Goal: Information Seeking & Learning: Learn about a topic

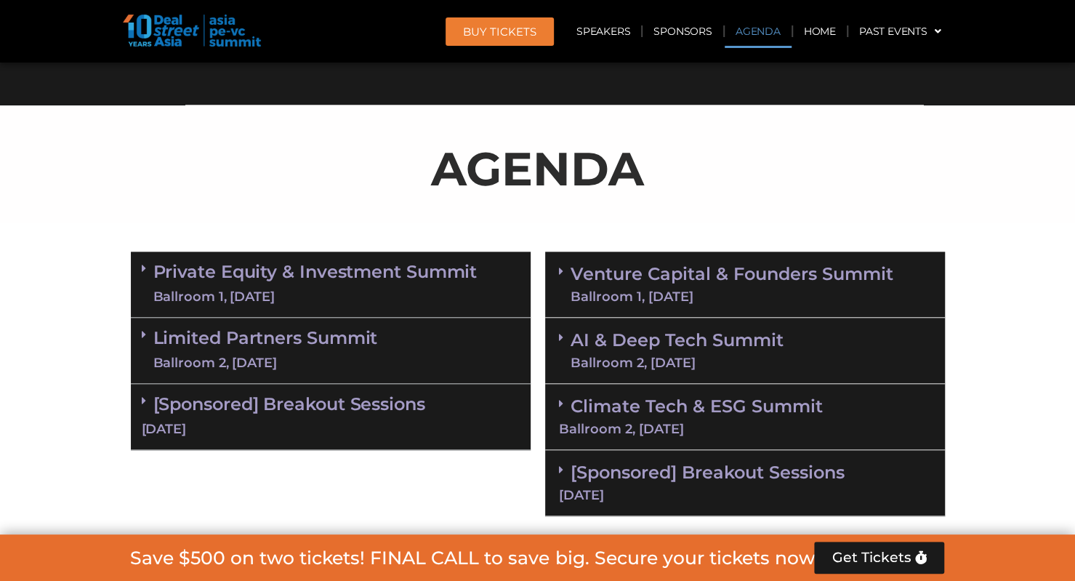
scroll to position [901, 0]
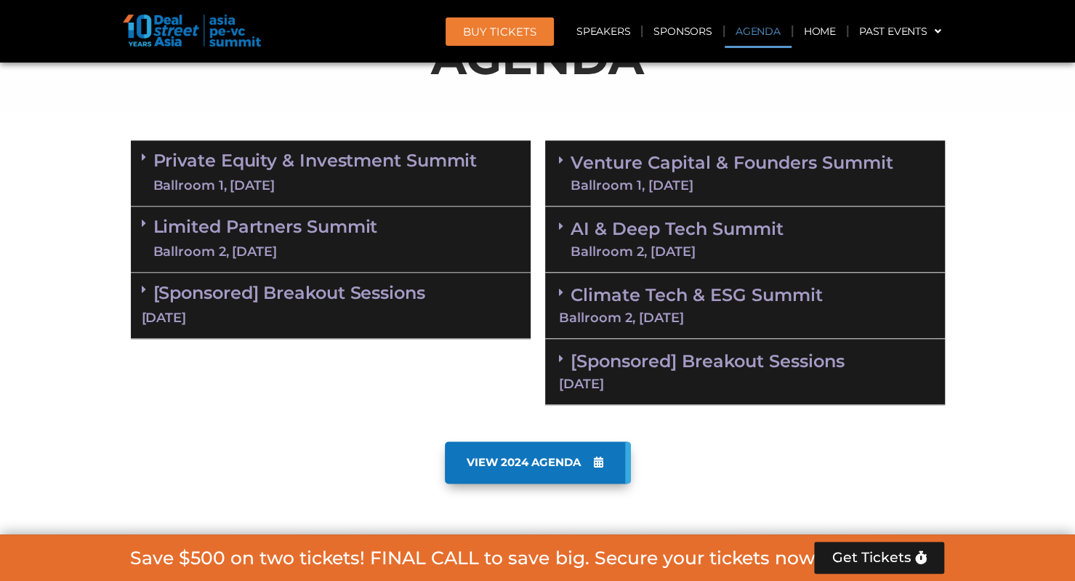
click at [145, 160] on span at bounding box center [148, 157] width 12 height 12
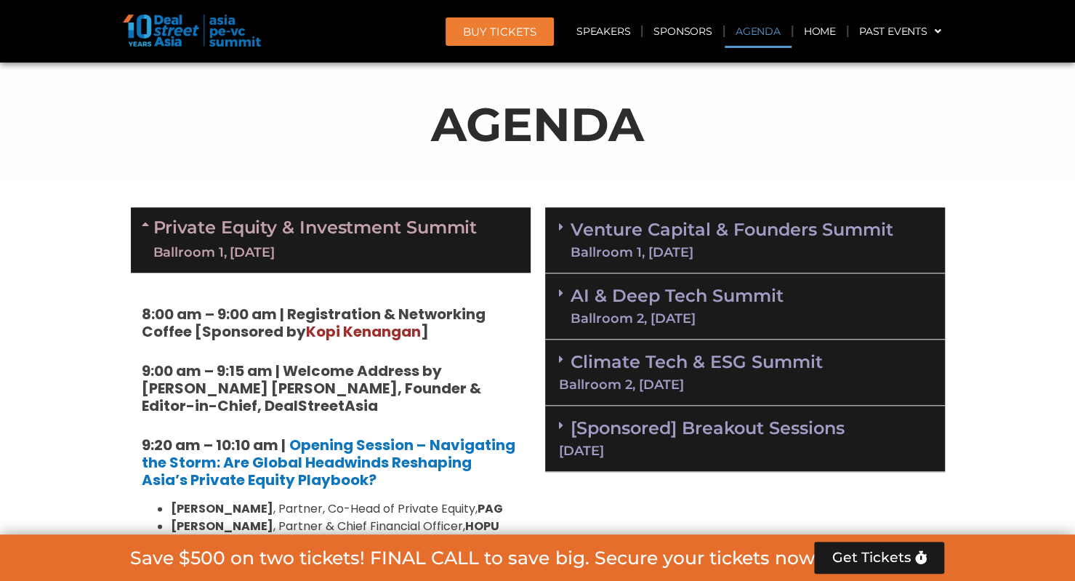
scroll to position [828, 0]
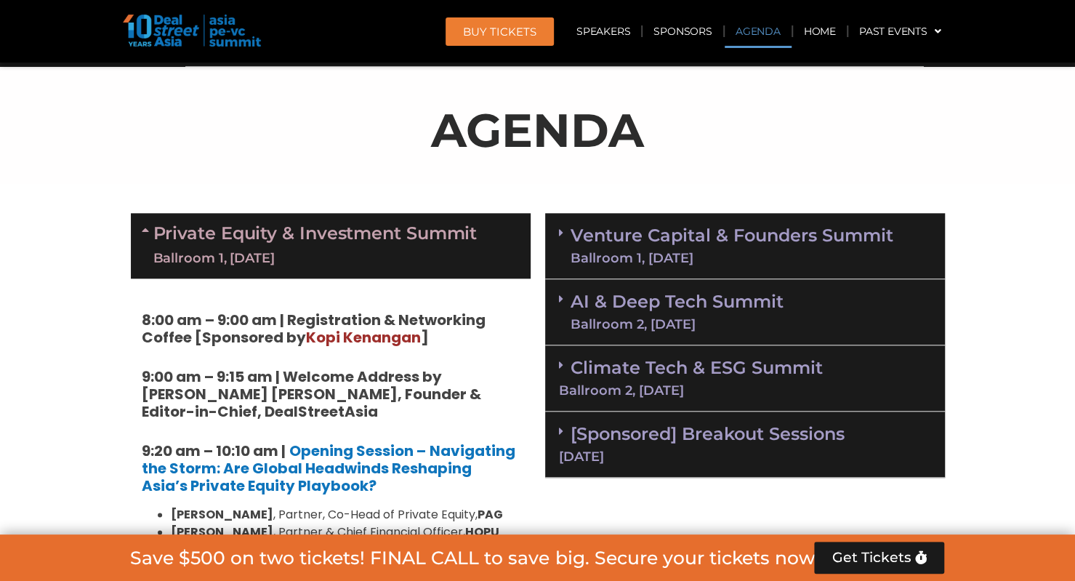
click at [150, 228] on icon at bounding box center [148, 230] width 12 height 12
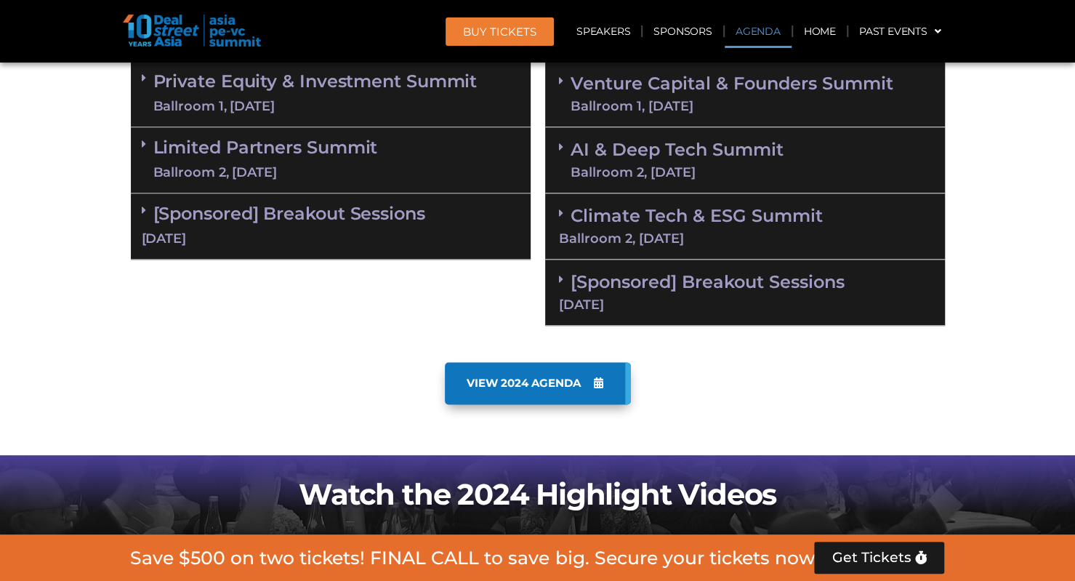
scroll to position [1046, 0]
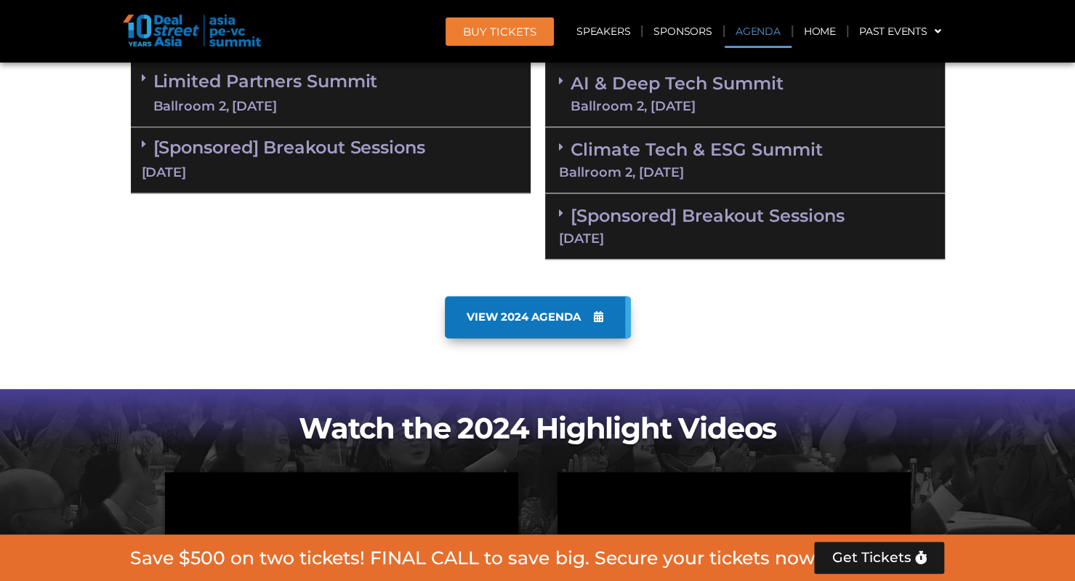
click at [158, 144] on link "[Sponsored] Breakout Sessions [DATE]" at bounding box center [331, 159] width 378 height 45
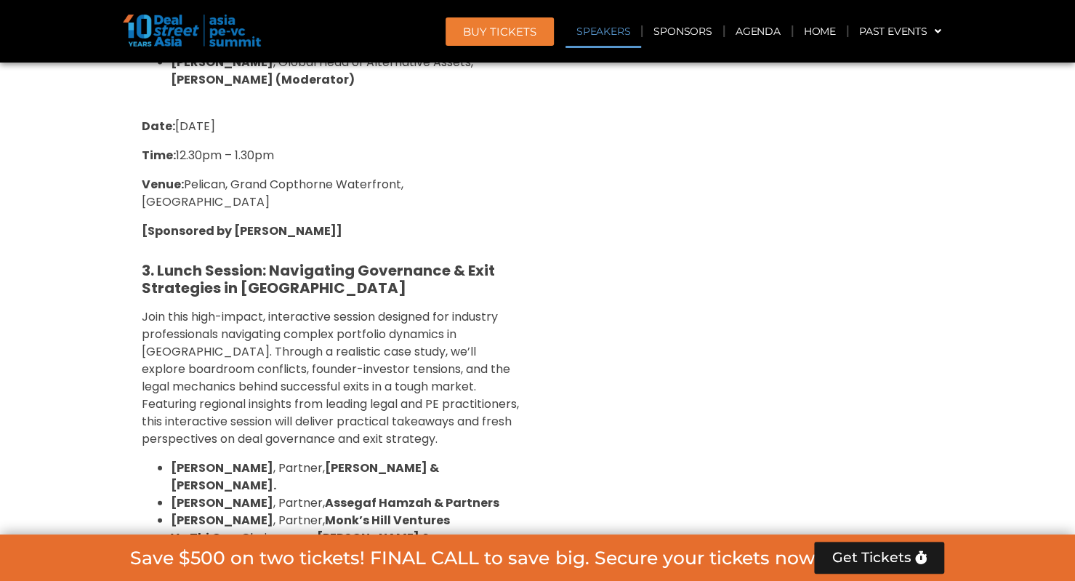
scroll to position [1991, 0]
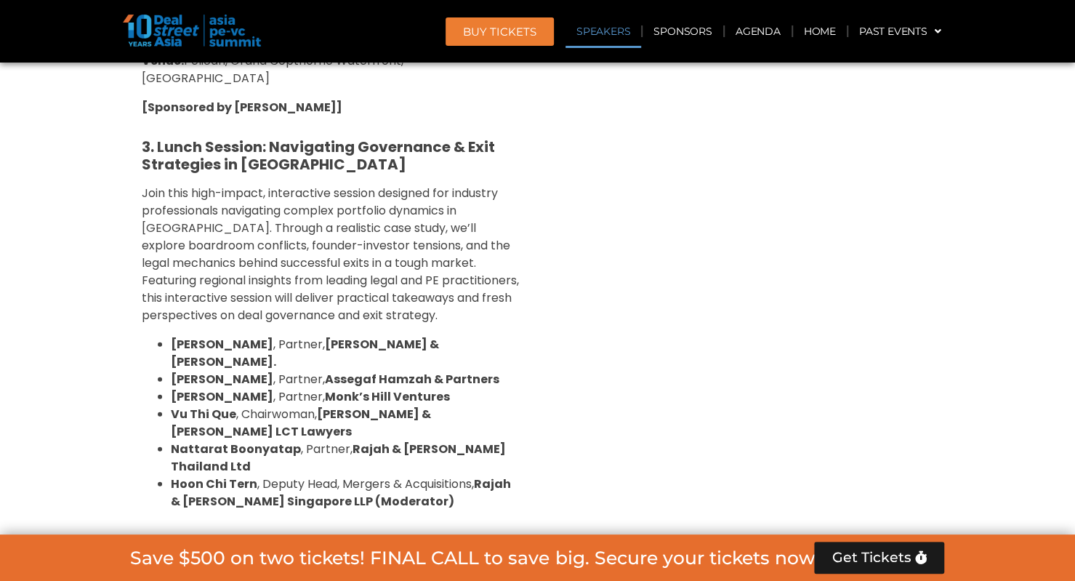
drag, startPoint x: 173, startPoint y: 324, endPoint x: 310, endPoint y: 328, distance: 137.5
click at [310, 371] on span "[PERSON_NAME] , Partner, Assegaf Hamzah & Partners" at bounding box center [335, 379] width 329 height 17
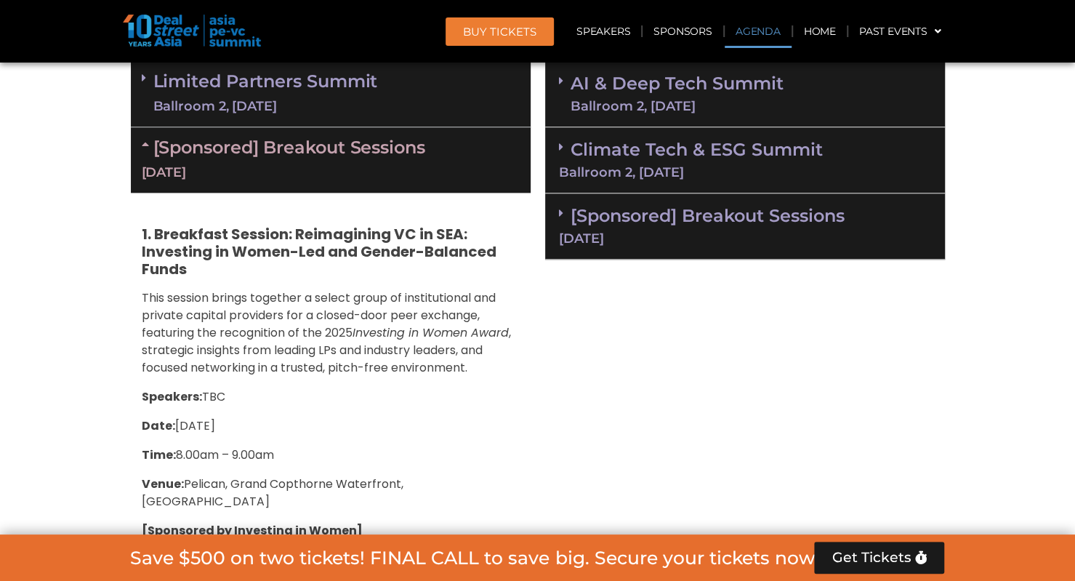
scroll to position [973, 0]
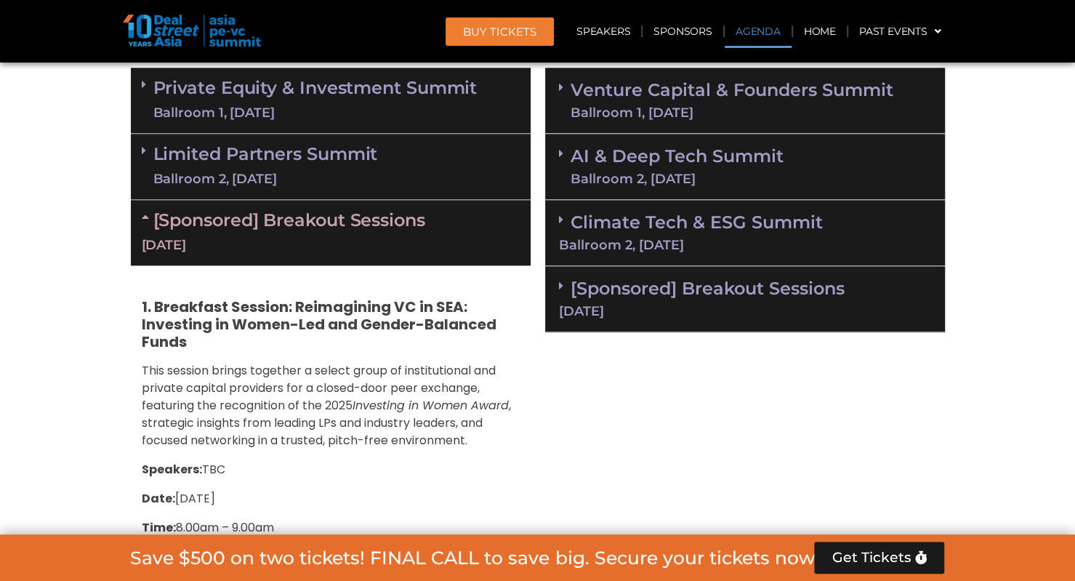
click at [158, 222] on link "[Sponsored] Breakout Sessions [DATE]" at bounding box center [331, 231] width 378 height 45
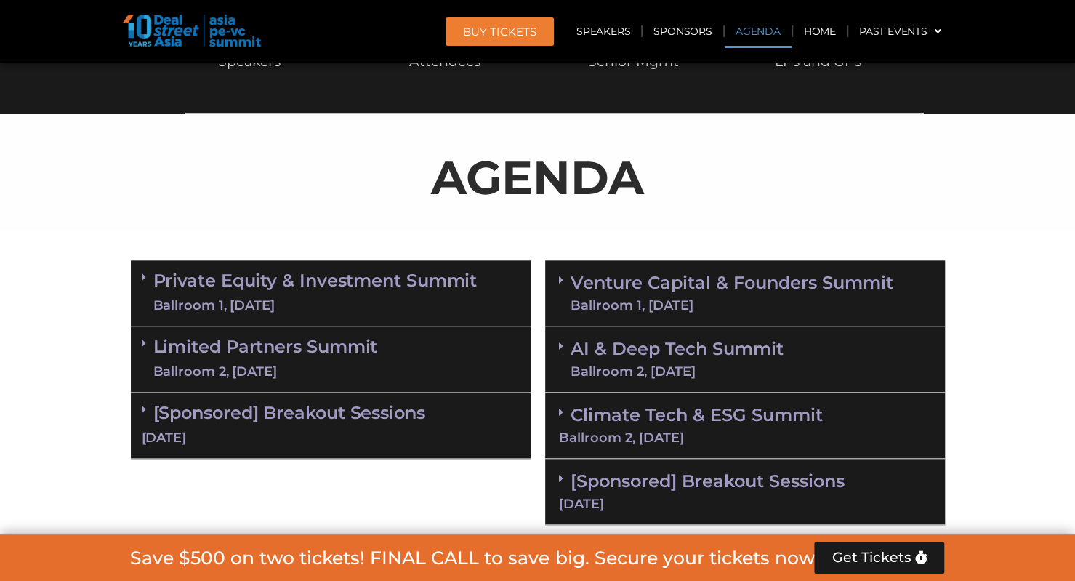
scroll to position [755, 0]
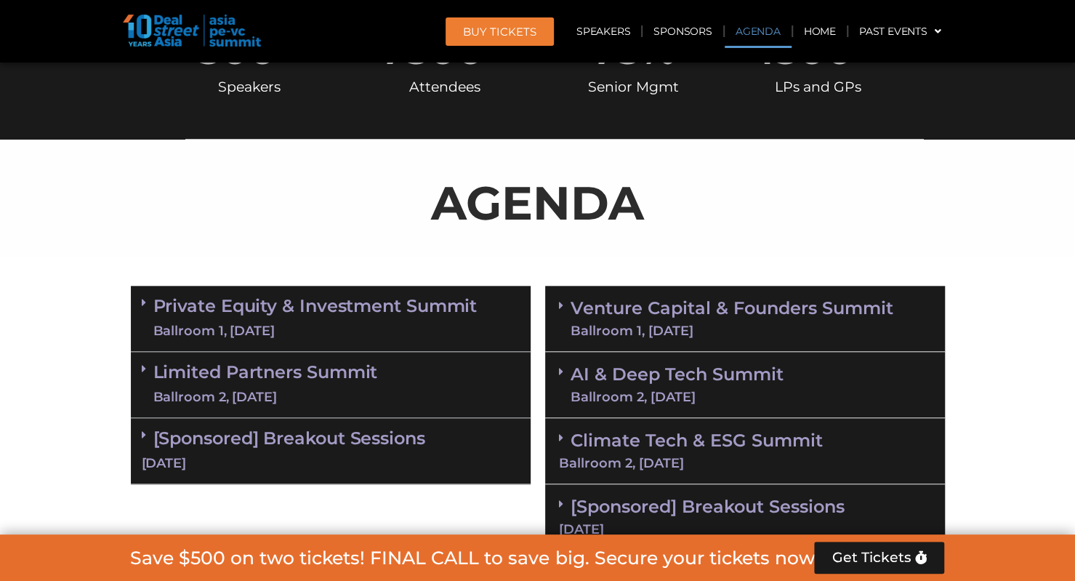
click at [326, 322] on div "Ballroom 1, [DATE]" at bounding box center [315, 331] width 324 height 18
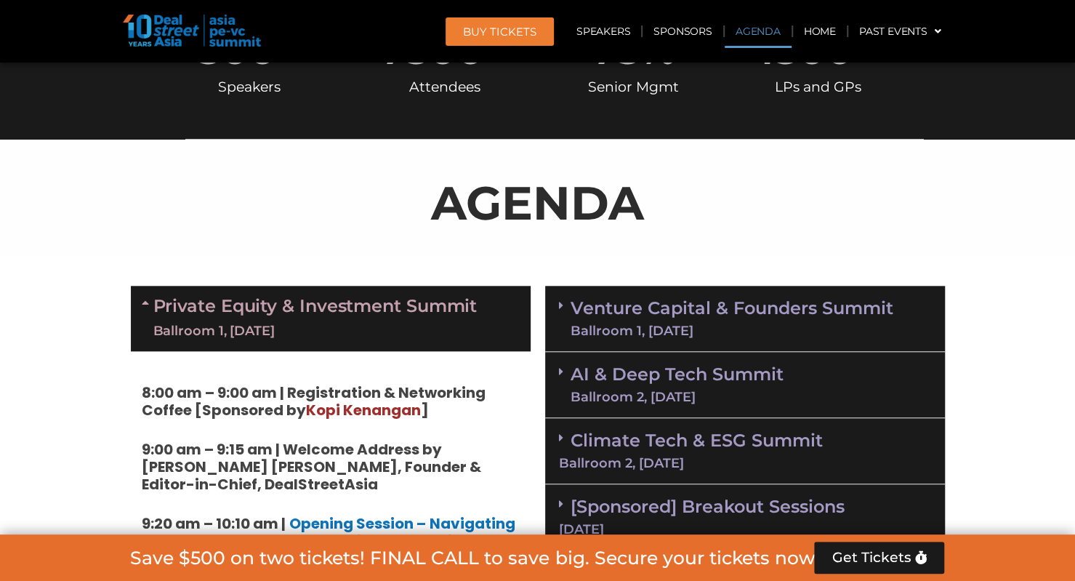
click at [326, 322] on div "Ballroom 1, [DATE]" at bounding box center [315, 331] width 324 height 18
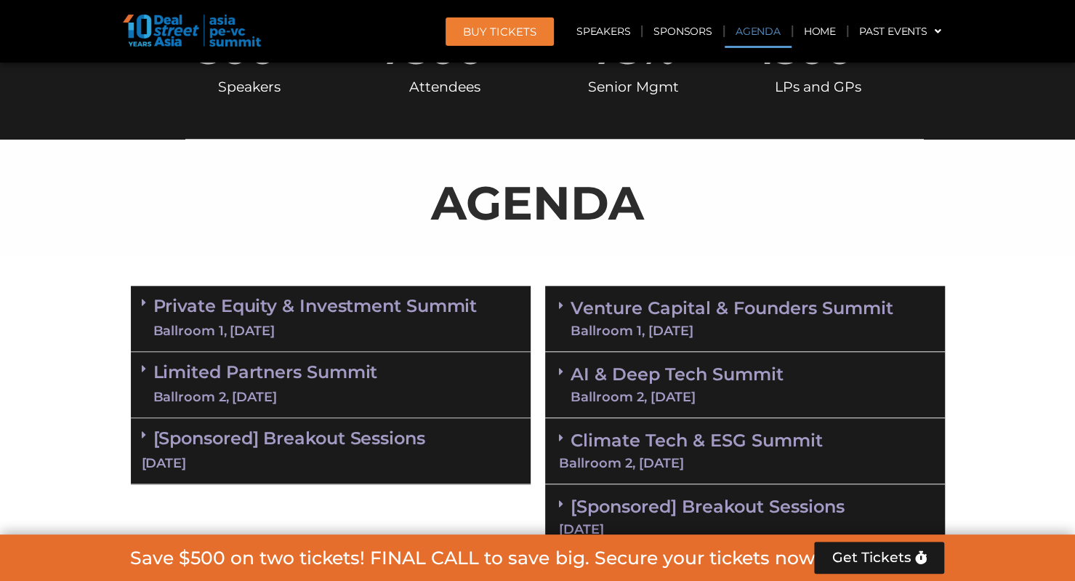
click at [307, 390] on div "Ballroom 2, [DATE]" at bounding box center [265, 397] width 225 height 18
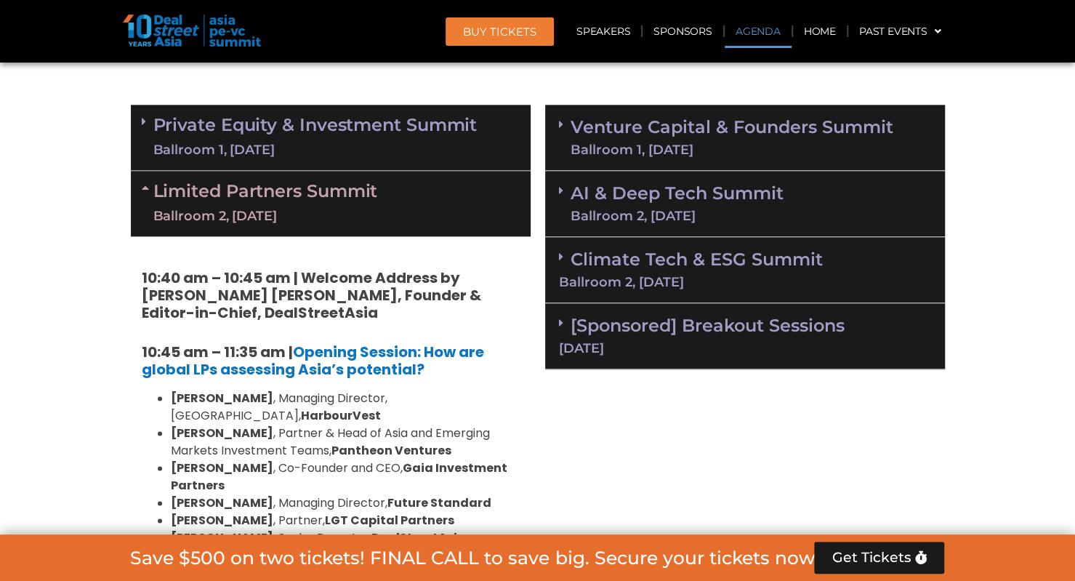
scroll to position [683, 0]
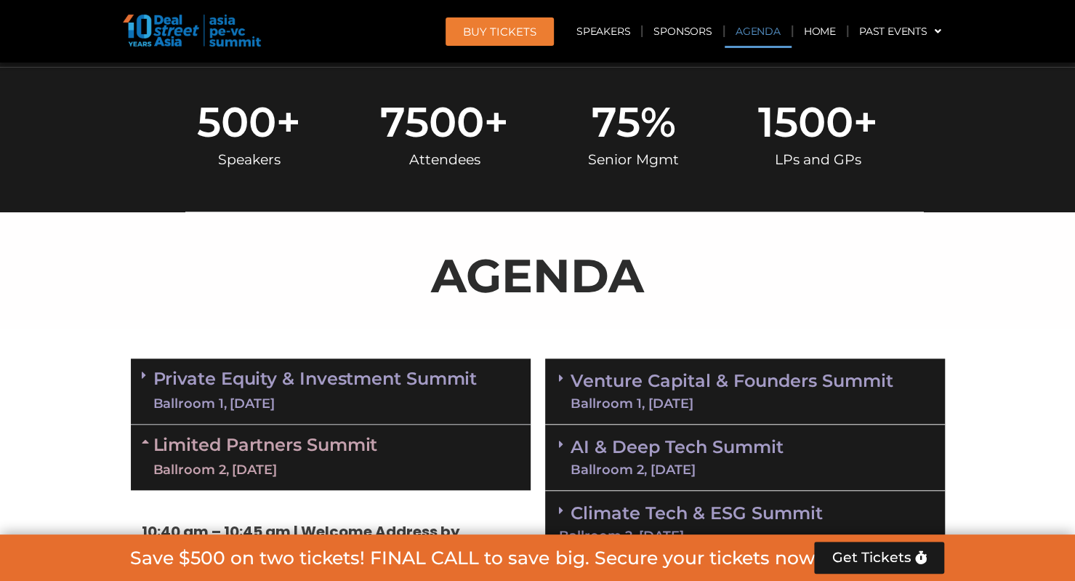
click at [281, 395] on div "Ballroom 1, [DATE]" at bounding box center [315, 404] width 324 height 18
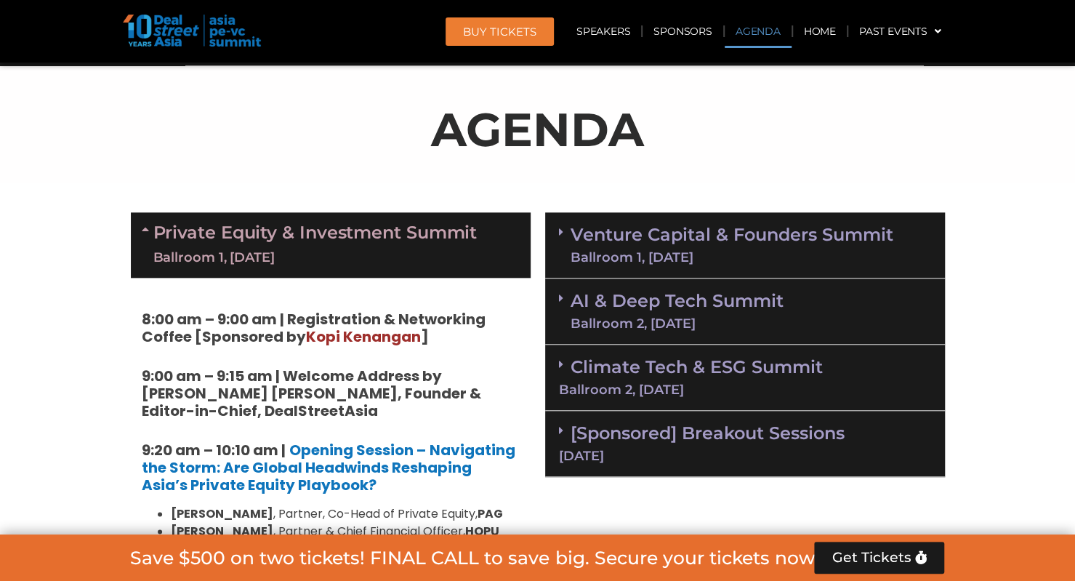
scroll to position [828, 0]
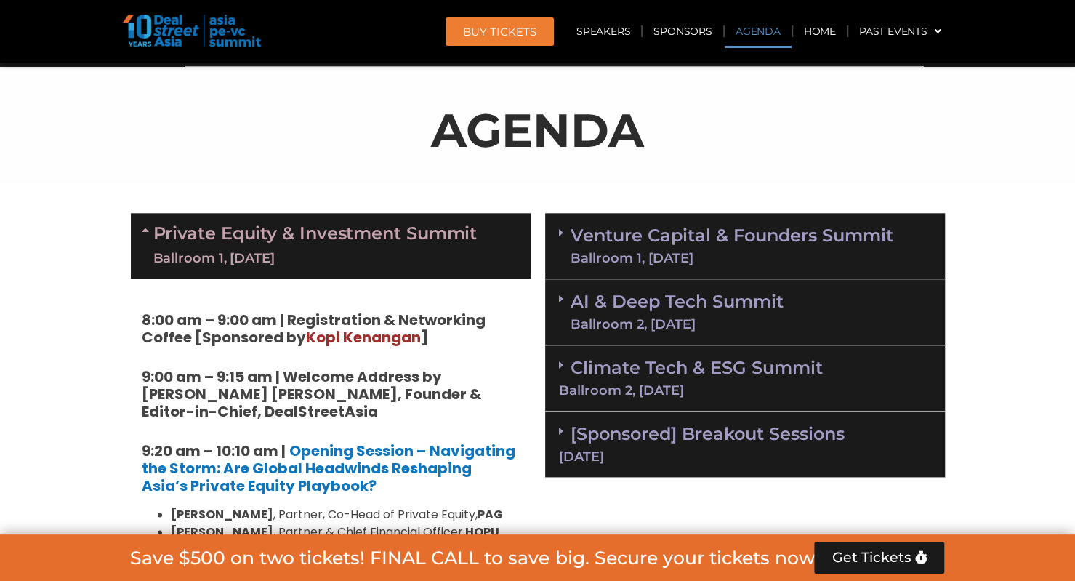
click at [752, 253] on div "Ballroom 1, [DATE]" at bounding box center [732, 258] width 323 height 13
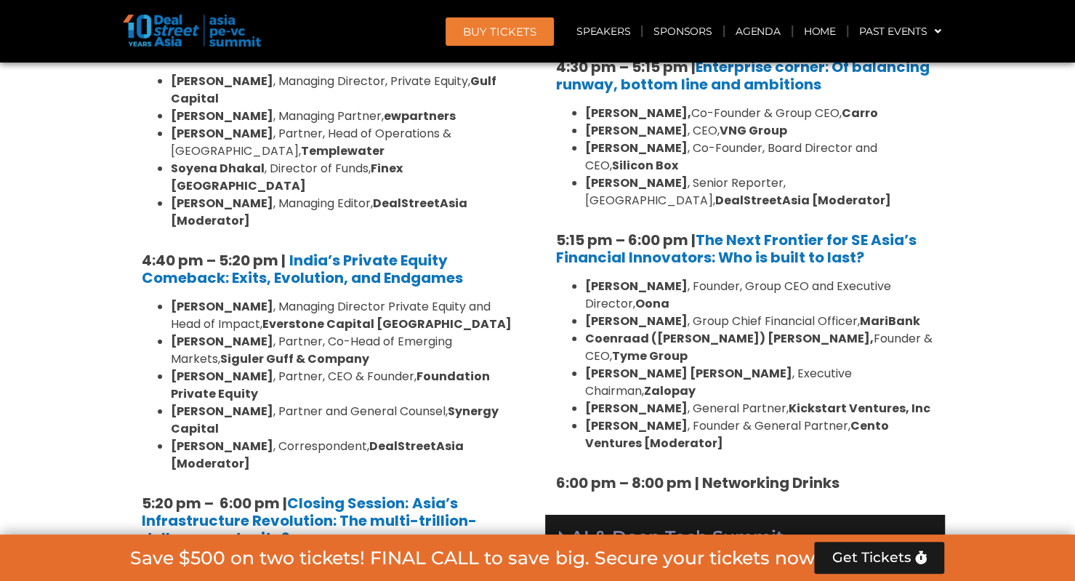
scroll to position [2791, 0]
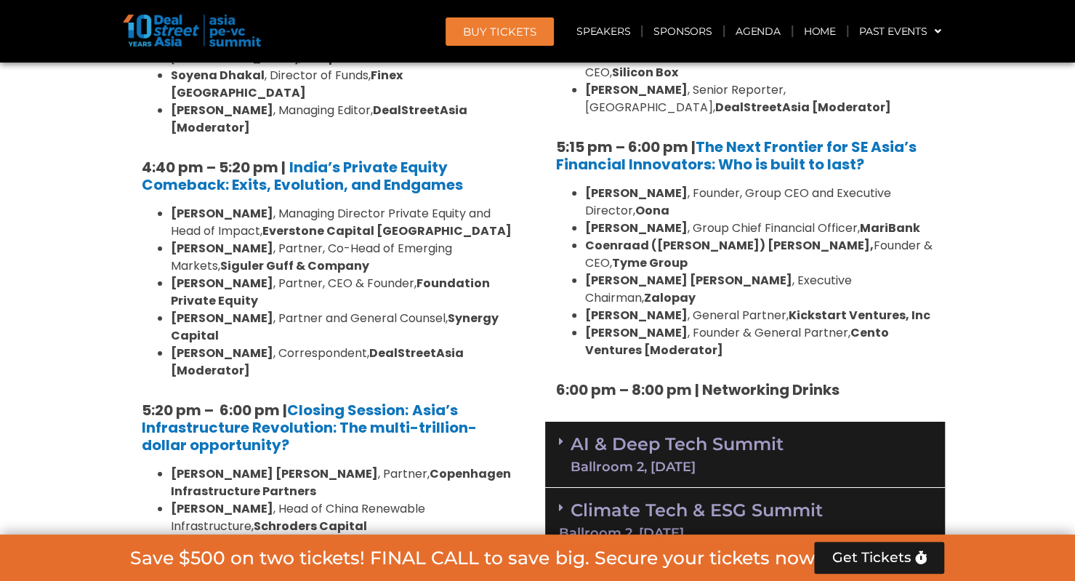
click at [759, 488] on div "Climate Tech & ESG Summit Ballroom 2, [DATE]" at bounding box center [745, 521] width 400 height 66
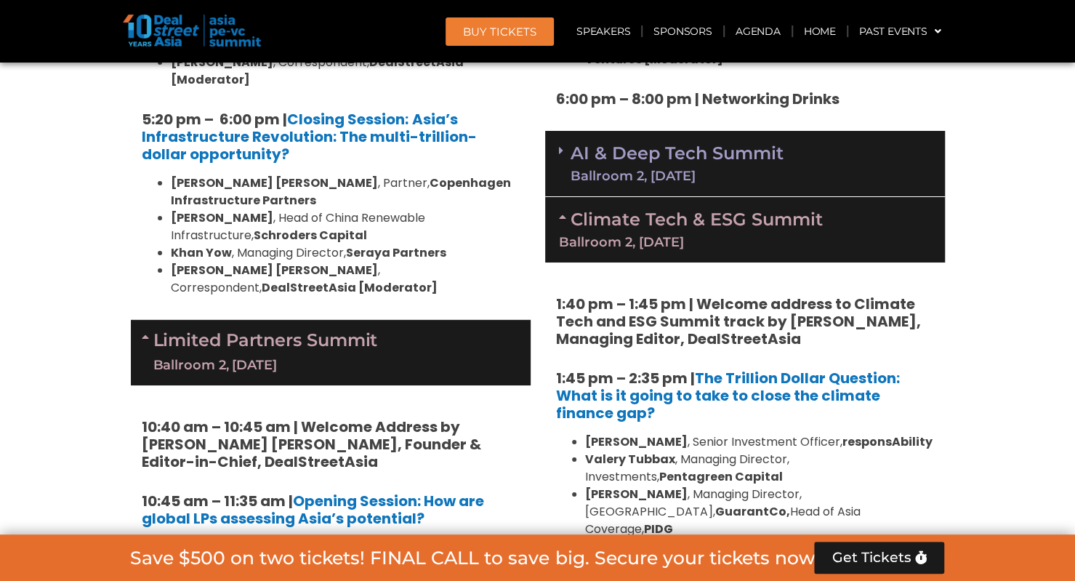
scroll to position [2936, 0]
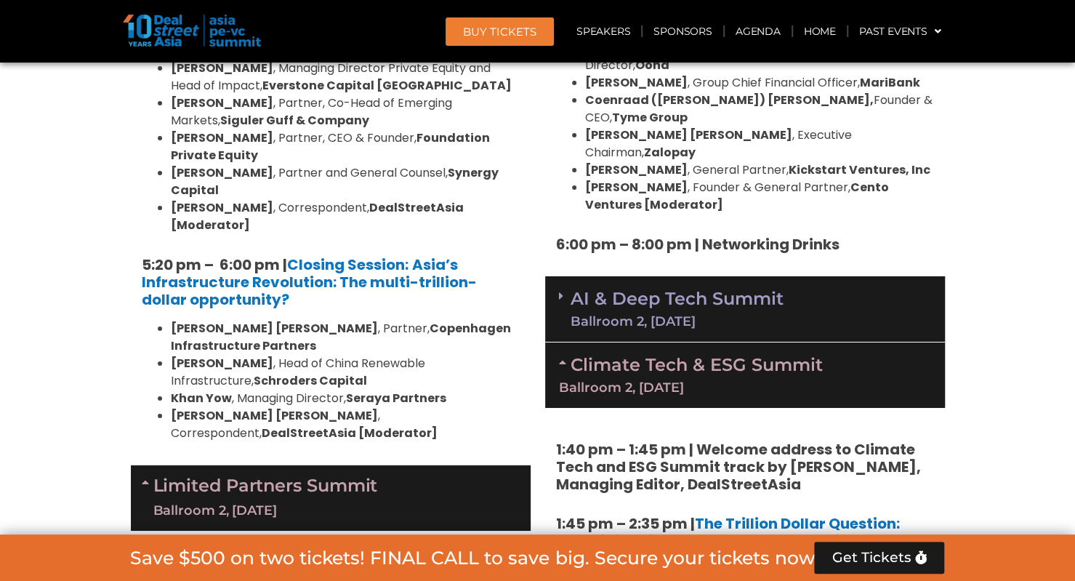
click at [861, 276] on div "AI & Deep Tech Summit Ballroom 2, [DATE]" at bounding box center [745, 309] width 400 height 66
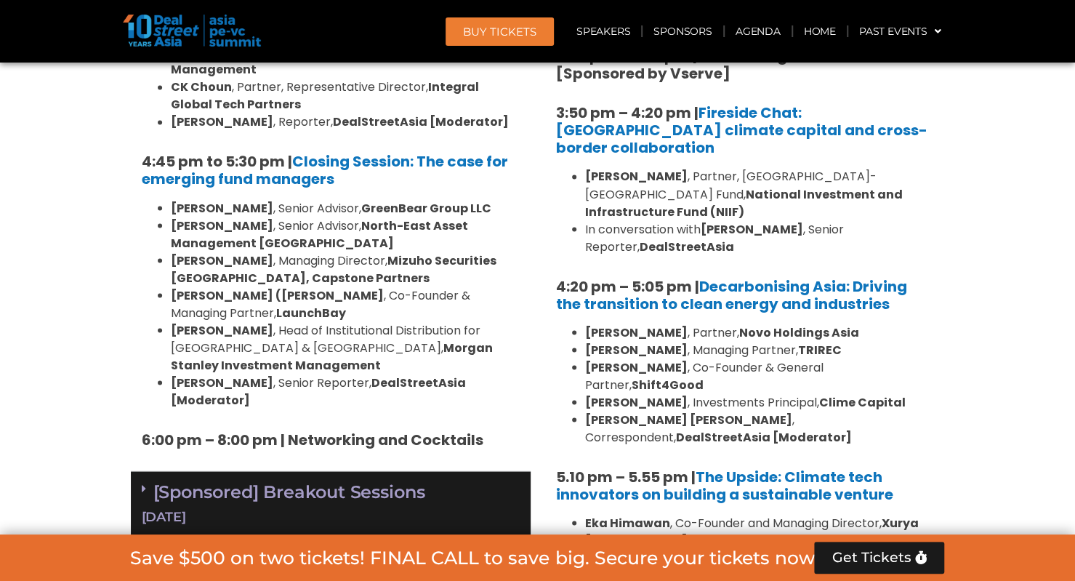
scroll to position [4827, 0]
